Goal: Navigation & Orientation: Find specific page/section

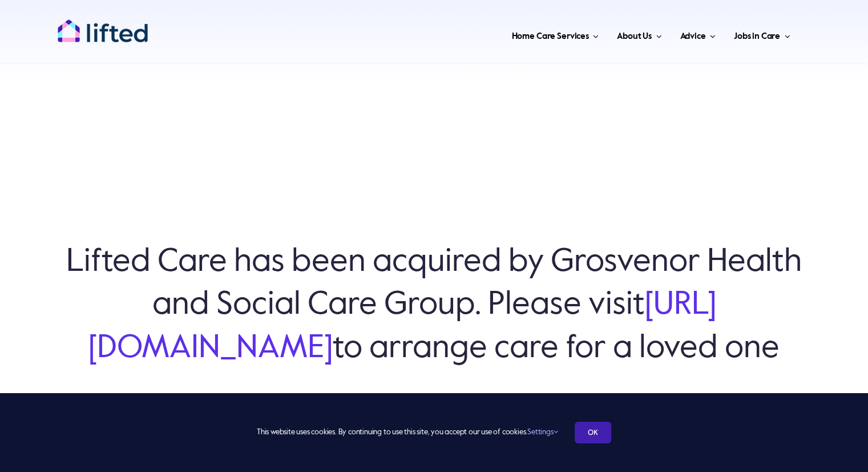
drag, startPoint x: 601, startPoint y: 432, endPoint x: 598, endPoint y: 425, distance: 6.7
click at [601, 432] on link "OK" at bounding box center [593, 432] width 37 height 22
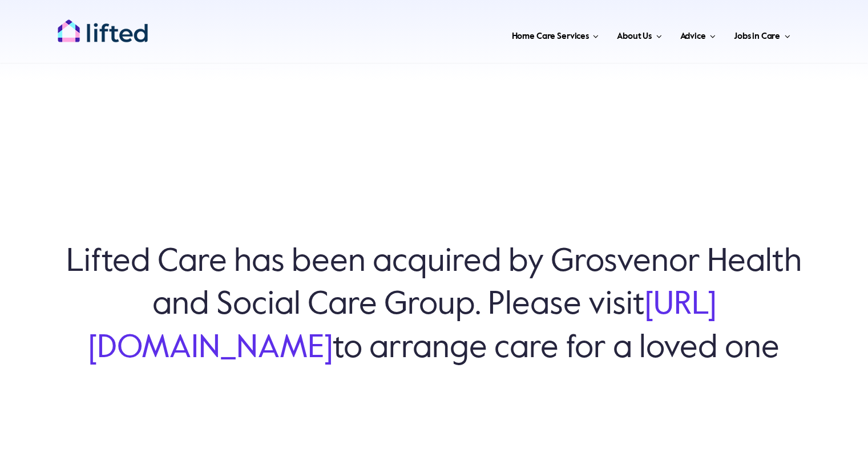
drag, startPoint x: 69, startPoint y: 323, endPoint x: 526, endPoint y: 311, distance: 458.1
click at [526, 311] on h6 "Lifted Care has been acquired by Grosvenor Health and Social Care Group. Please…" at bounding box center [434, 305] width 754 height 128
copy link "https://www.grosvenorhsc.co.uk/"
click at [300, 155] on div "Lifted Care has been acquired by Grosvenor Health and Social Care Group. Please…" at bounding box center [434, 316] width 785 height 415
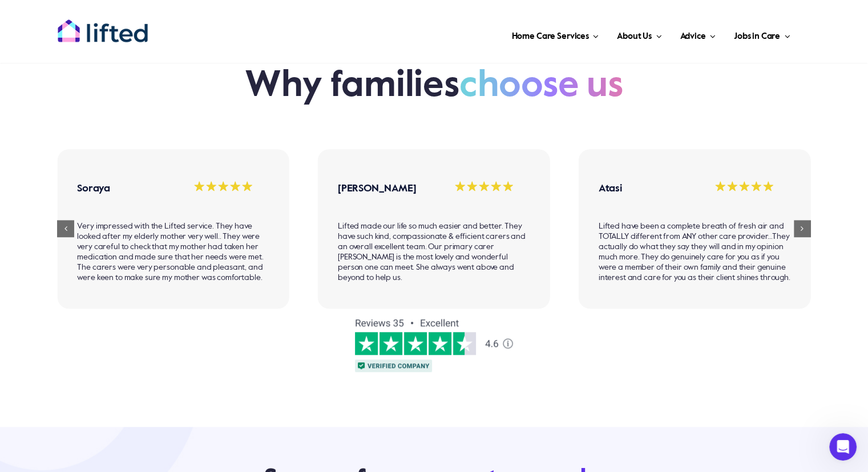
scroll to position [914, 0]
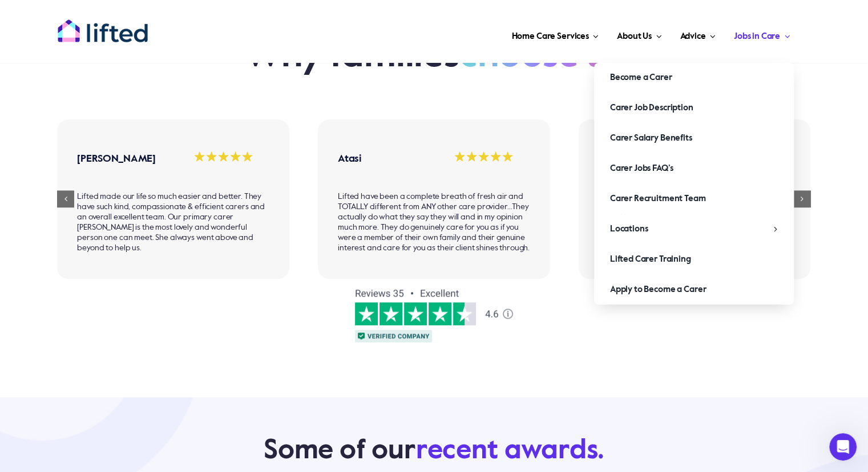
click at [770, 30] on span "Jobs in Care" at bounding box center [757, 36] width 46 height 18
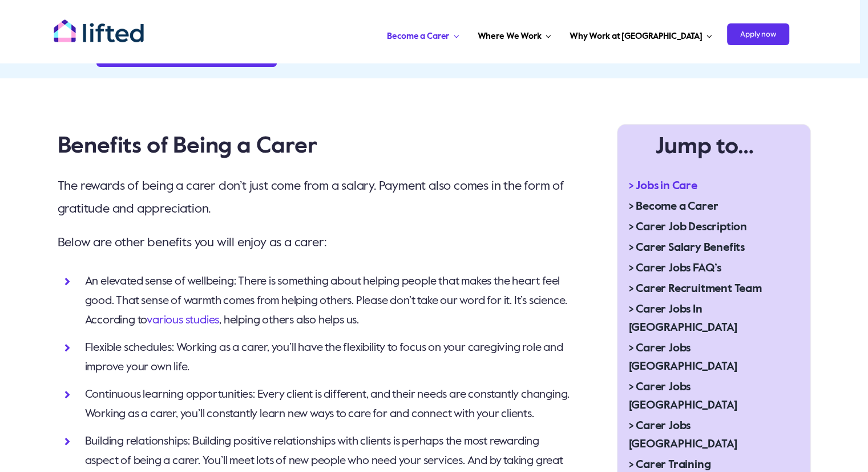
scroll to position [400, 0]
